Goal: Information Seeking & Learning: Find specific fact

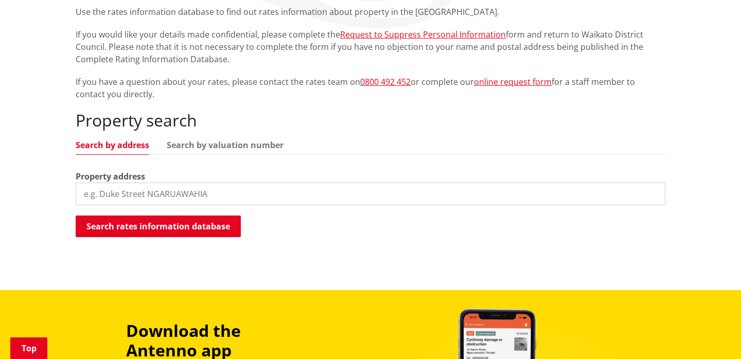
scroll to position [228, 0]
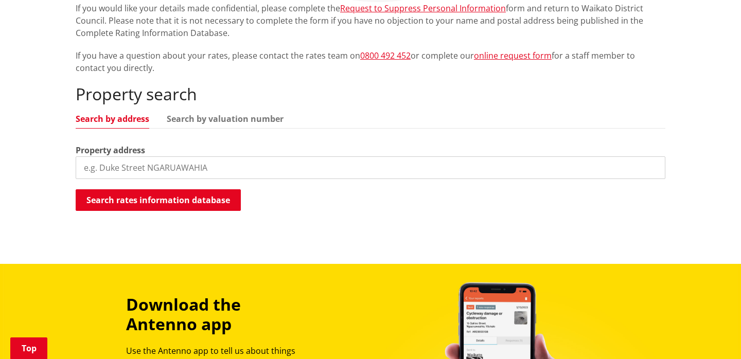
click at [144, 168] on input "search" at bounding box center [371, 167] width 590 height 23
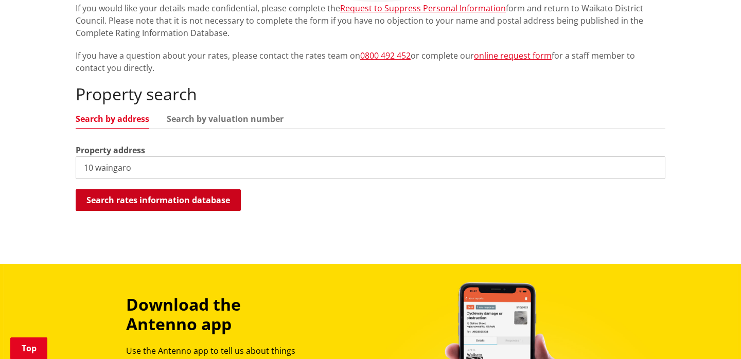
type input "10 waingaro"
click at [138, 196] on button "Search rates information database" at bounding box center [158, 200] width 165 height 22
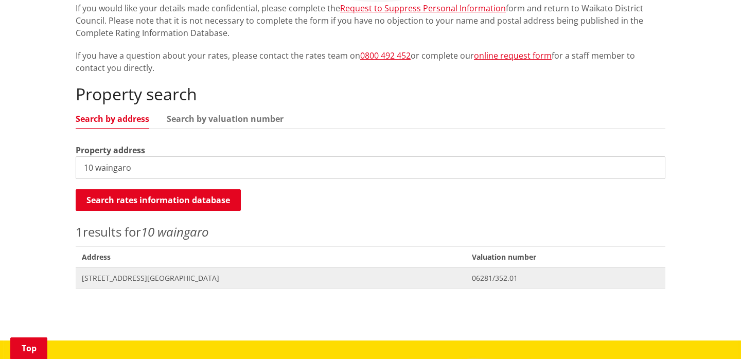
click at [149, 281] on span "[STREET_ADDRESS][GEOGRAPHIC_DATA]" at bounding box center [271, 278] width 378 height 10
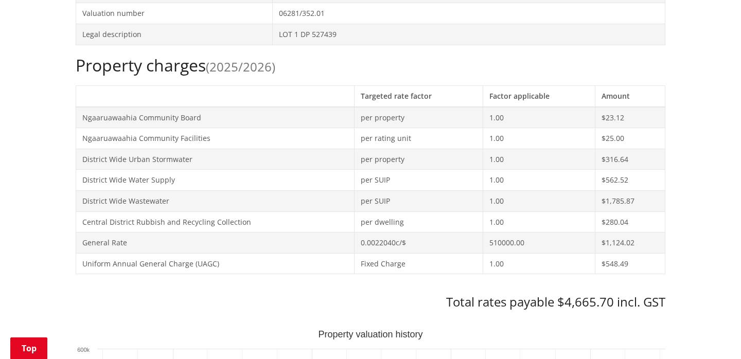
scroll to position [396, 0]
